Goal: Information Seeking & Learning: Check status

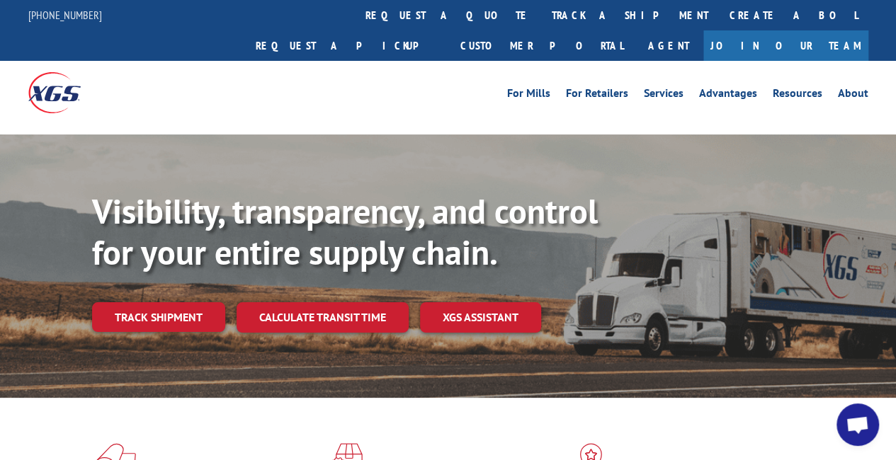
drag, startPoint x: 127, startPoint y: 280, endPoint x: 282, endPoint y: 282, distance: 155.1
click at [127, 302] on link "Track shipment" at bounding box center [158, 317] width 133 height 30
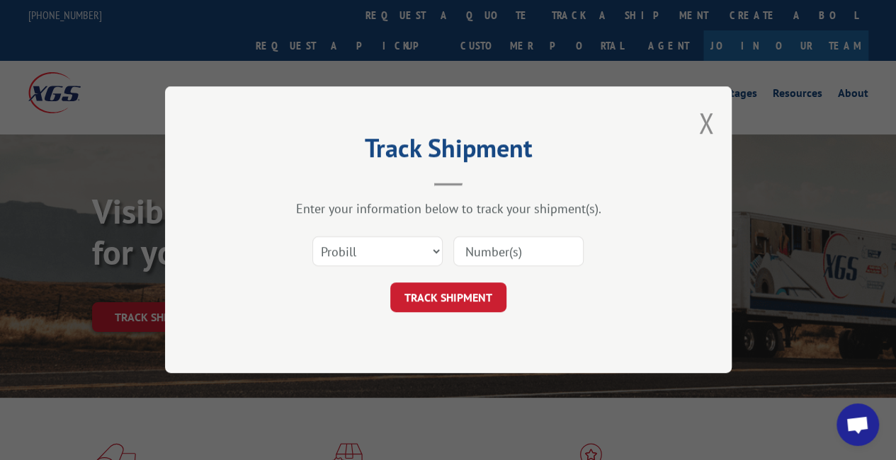
click at [505, 265] on input at bounding box center [518, 252] width 130 height 30
paste input "17501607"
type input "17501607"
click at [480, 295] on button "TRACK SHIPMENT" at bounding box center [448, 298] width 116 height 30
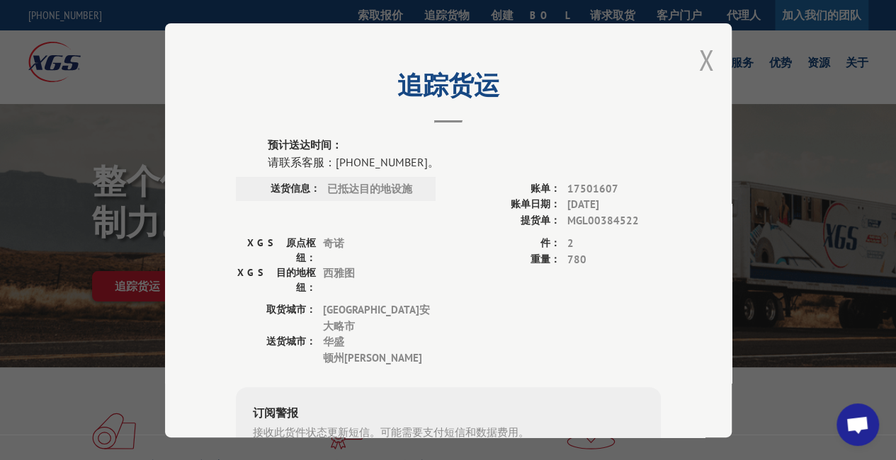
click at [705, 57] on button "关闭模式" at bounding box center [706, 60] width 16 height 38
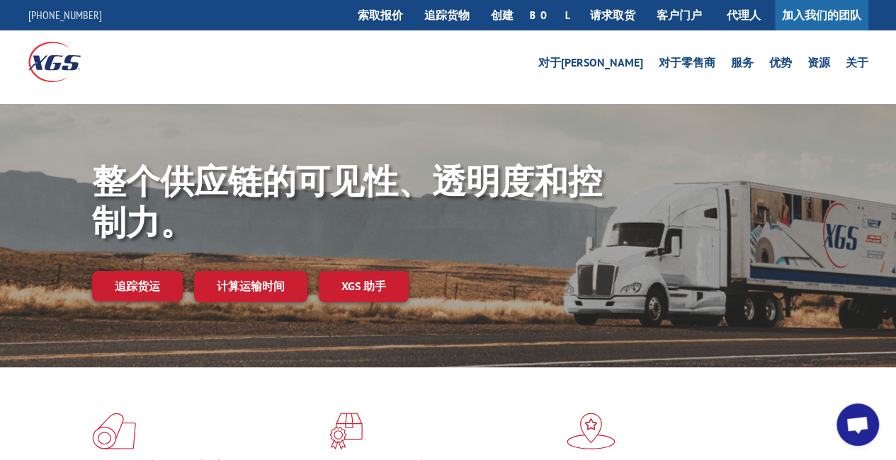
drag, startPoint x: 717, startPoint y: 104, endPoint x: 748, endPoint y: 38, distance: 73.2
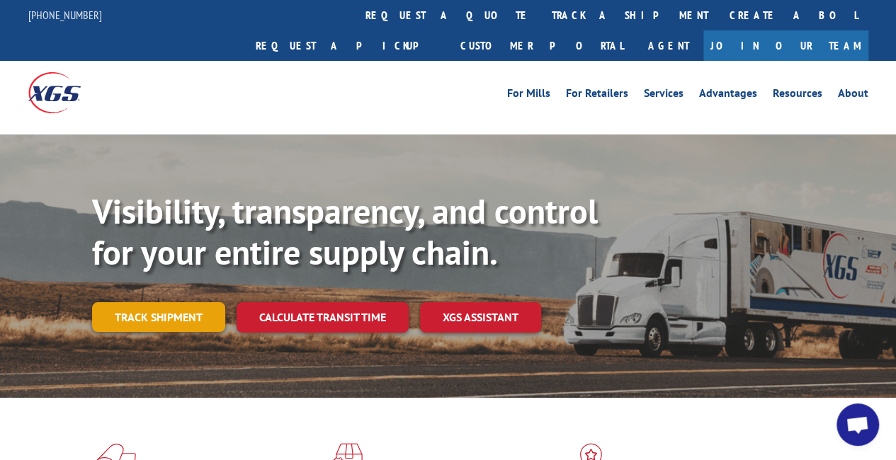
click at [166, 302] on link "Track shipment" at bounding box center [158, 317] width 133 height 30
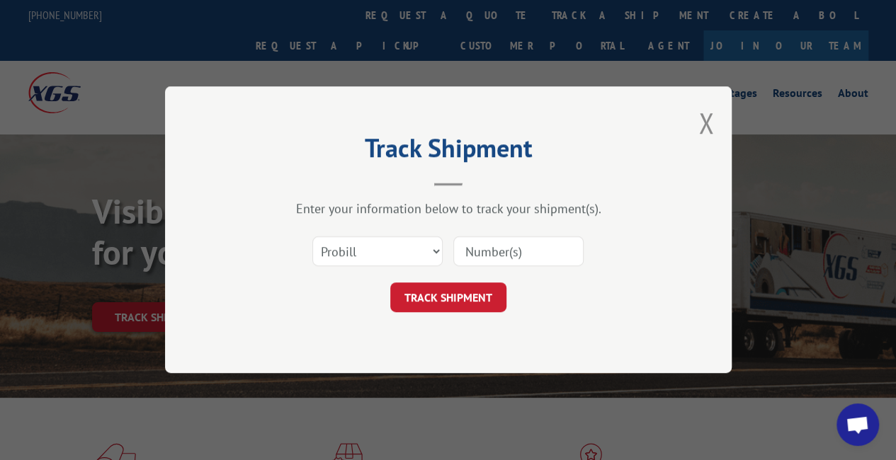
click at [486, 256] on input at bounding box center [518, 252] width 130 height 30
paste input "17501621"
type input "17501621"
click at [466, 290] on button "TRACK SHIPMENT" at bounding box center [448, 298] width 116 height 30
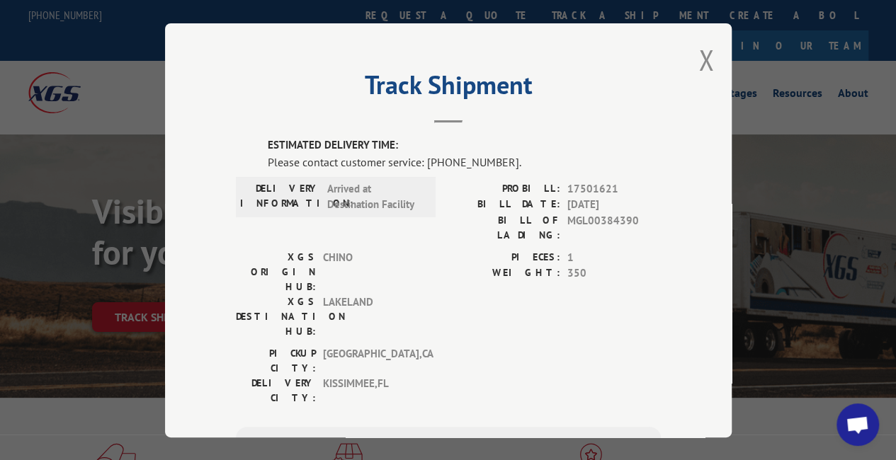
drag, startPoint x: 762, startPoint y: 199, endPoint x: 752, endPoint y: 172, distance: 28.7
click at [762, 198] on div "Track Shipment ESTIMATED DELIVERY TIME: Please contact customer service: [PHONE…" at bounding box center [448, 230] width 896 height 460
click at [702, 57] on button "Close modal" at bounding box center [706, 60] width 16 height 38
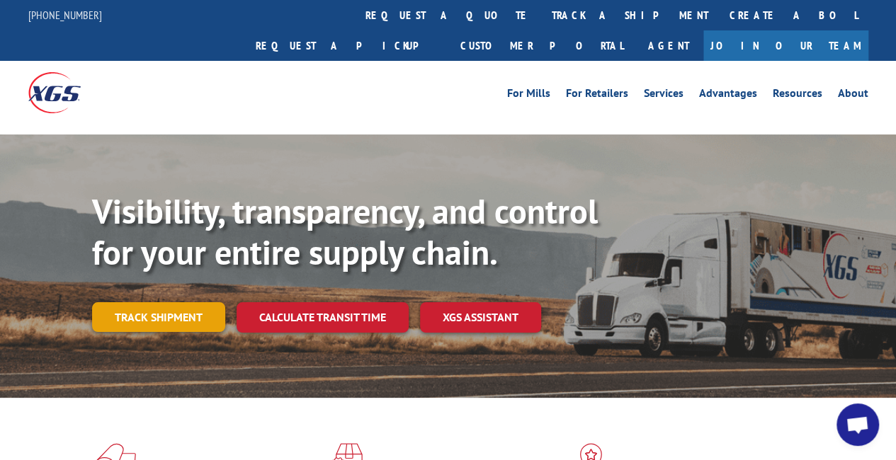
click at [135, 302] on link "Track shipment" at bounding box center [158, 317] width 133 height 30
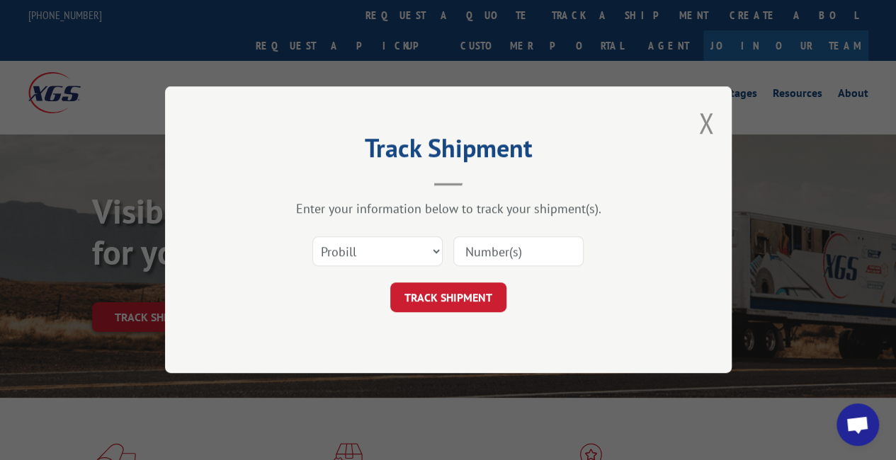
click at [545, 253] on input at bounding box center [518, 252] width 130 height 30
paste input "17501937"
type input "17501937"
click at [464, 296] on button "TRACK SHIPMENT" at bounding box center [448, 298] width 116 height 30
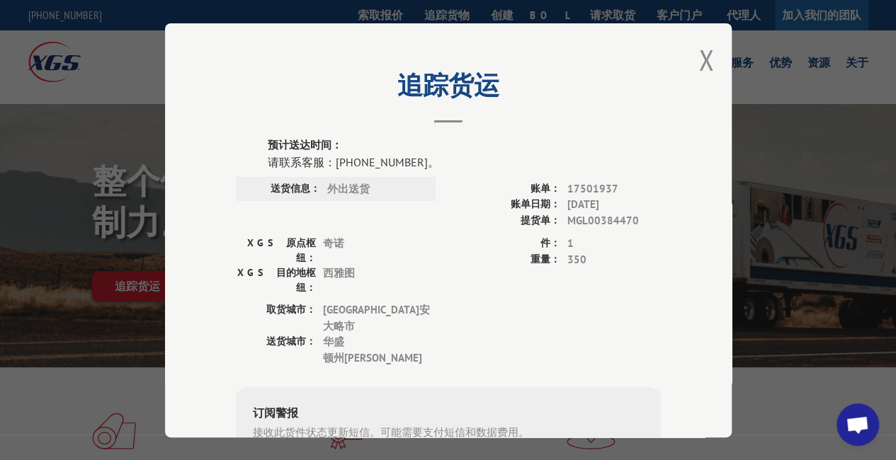
click at [698, 57] on button "关闭模式" at bounding box center [706, 60] width 16 height 38
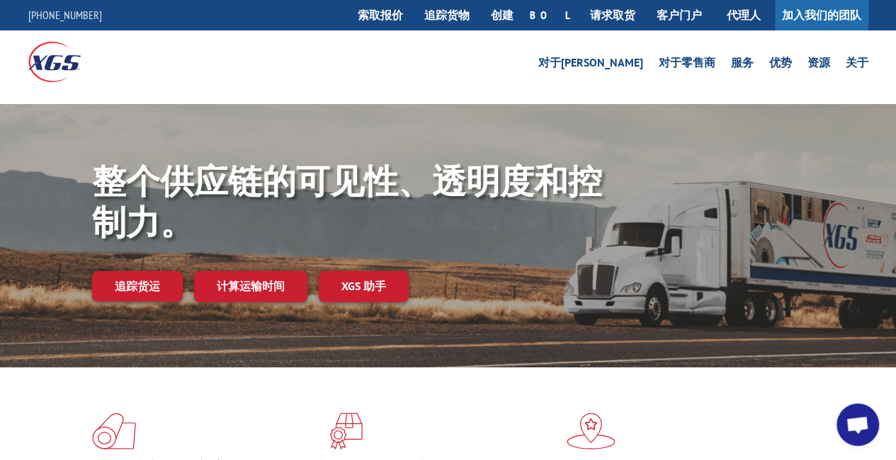
click at [149, 299] on link "追踪货运" at bounding box center [137, 286] width 91 height 30
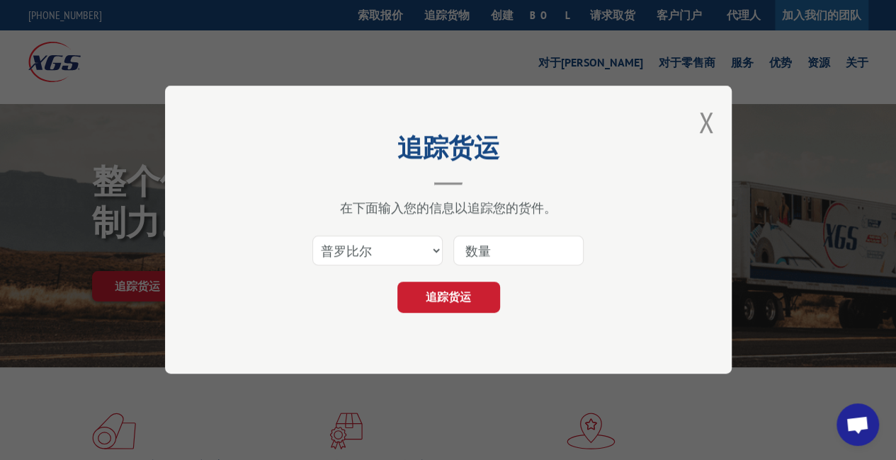
click at [491, 254] on input at bounding box center [518, 251] width 130 height 30
paste input "17501621"
type input "17501621"
click at [449, 291] on font "追踪货运" at bounding box center [447, 297] width 45 height 14
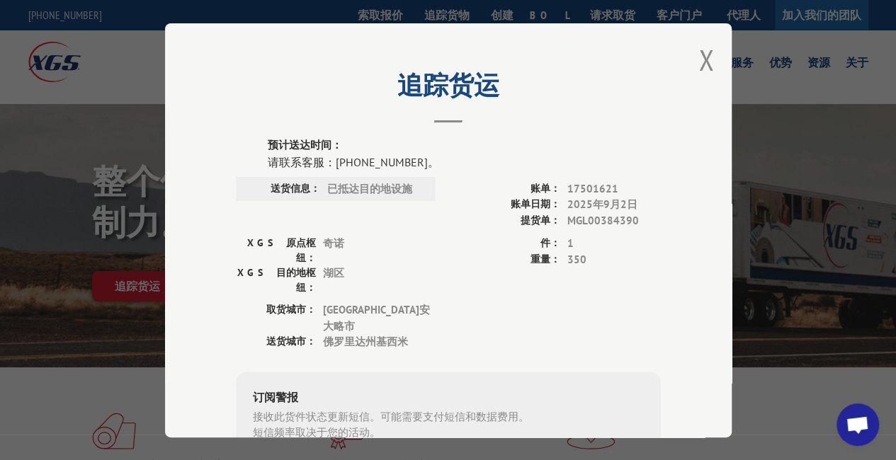
click at [687, 59] on div "追踪货运 预计送达时间： 请联系客服：[PHONE_NUMBER]。 送货信息： 已抵达目的地设施 账单： 17501621 账单日期： [DATE] 提货单…" at bounding box center [448, 230] width 566 height 414
drag, startPoint x: 692, startPoint y: 60, endPoint x: 515, endPoint y: 57, distance: 177.0
click at [691, 60] on div "追踪货运 预计送达时间： 请联系客服：[PHONE_NUMBER]。 送货信息： 已抵达目的地设施 账单： 17501621 账单日期： [DATE] 提货单…" at bounding box center [448, 230] width 566 height 414
